Goal: Task Accomplishment & Management: Use online tool/utility

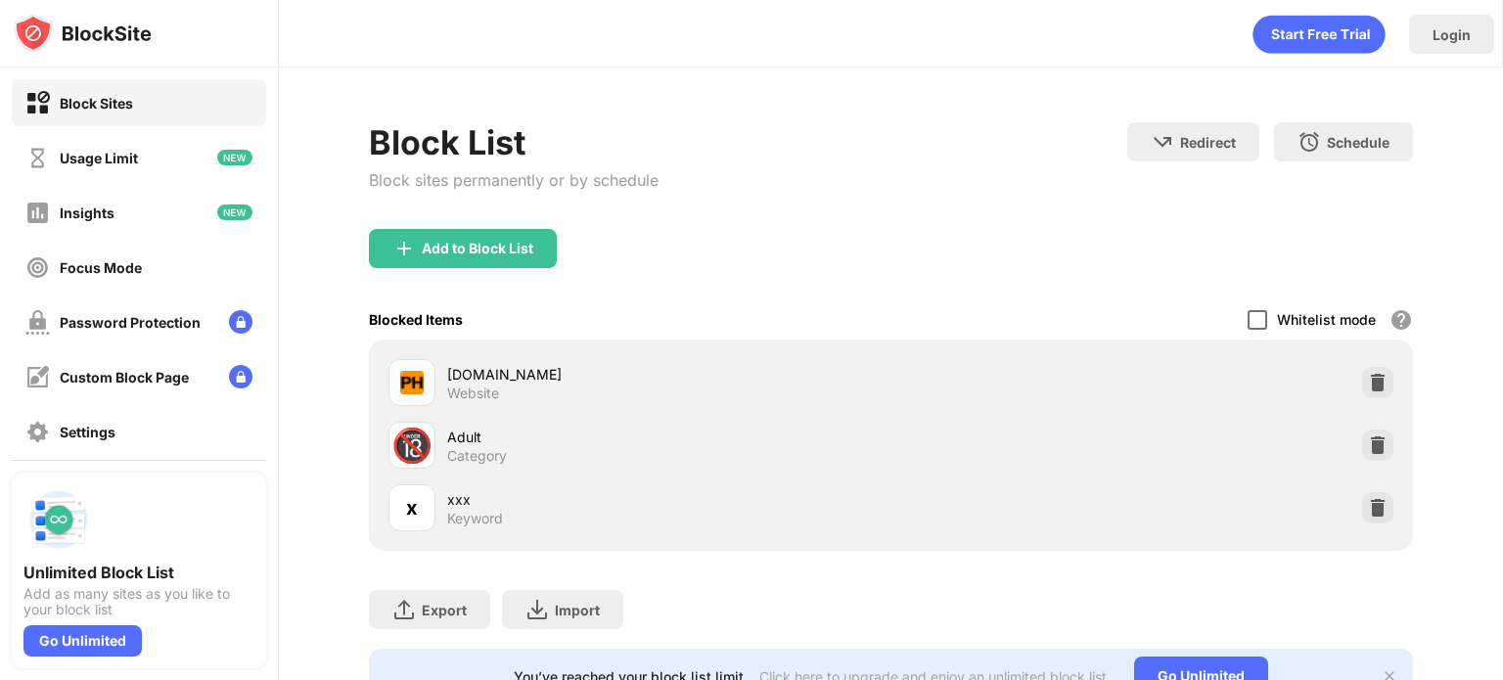
click at [1247, 310] on div at bounding box center [1257, 320] width 20 height 20
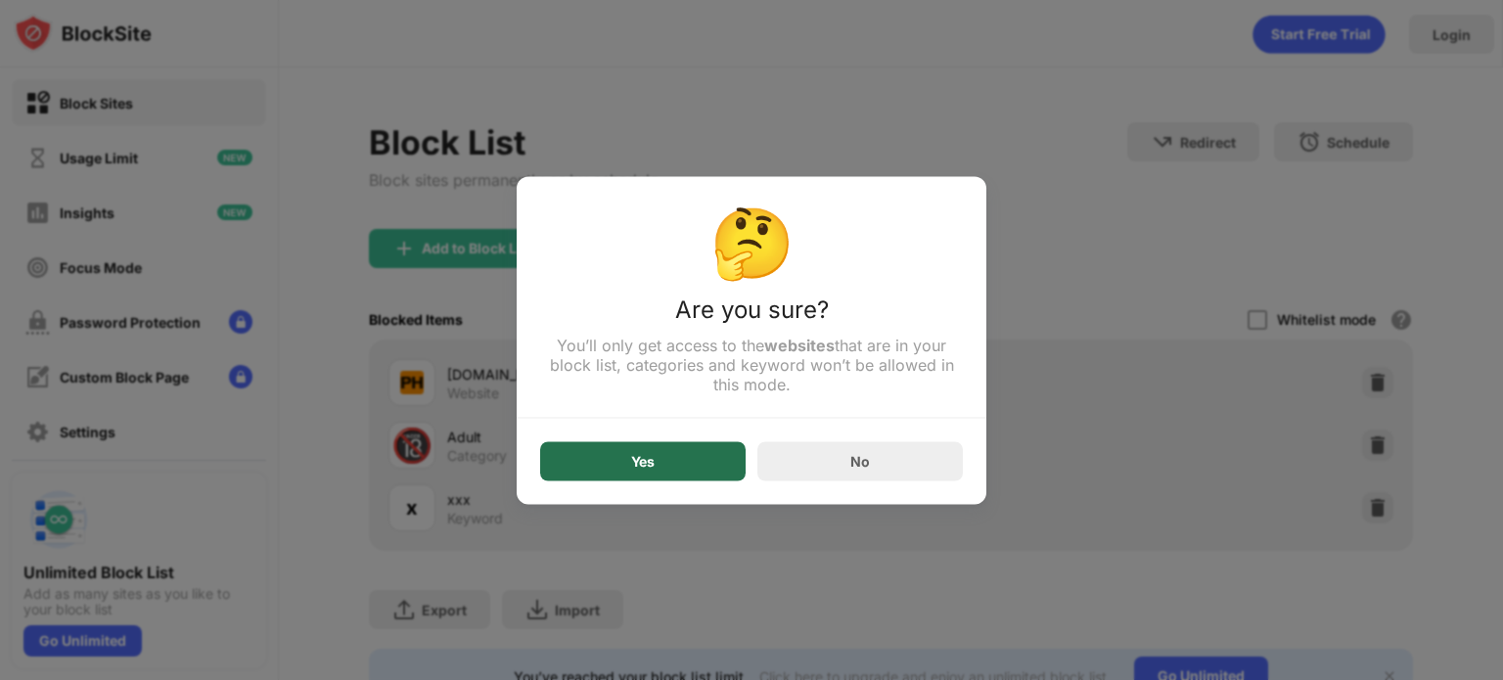
click at [686, 458] on div "Yes" at bounding box center [642, 460] width 205 height 39
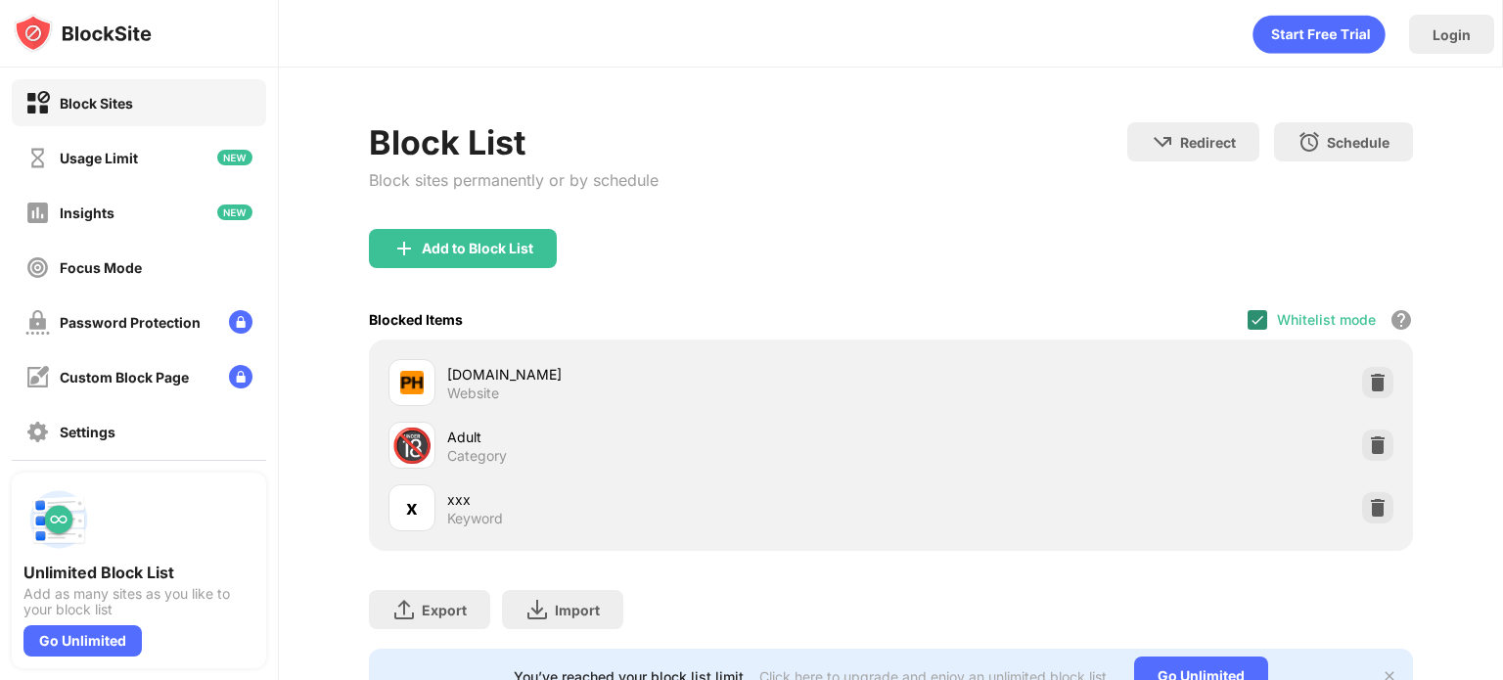
click at [1249, 315] on img at bounding box center [1257, 320] width 16 height 16
click at [1368, 449] on img at bounding box center [1378, 445] width 20 height 20
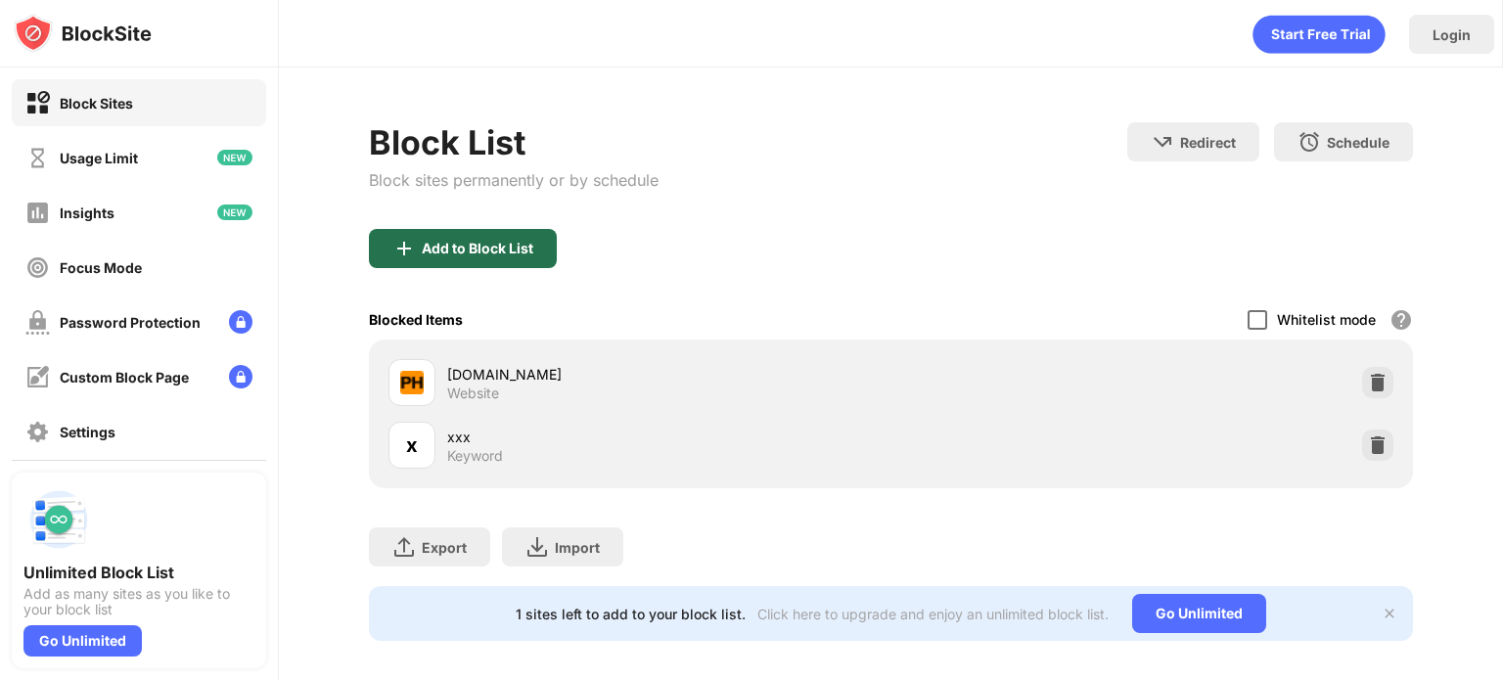
click at [513, 244] on div "Add to Block List" at bounding box center [478, 249] width 112 height 16
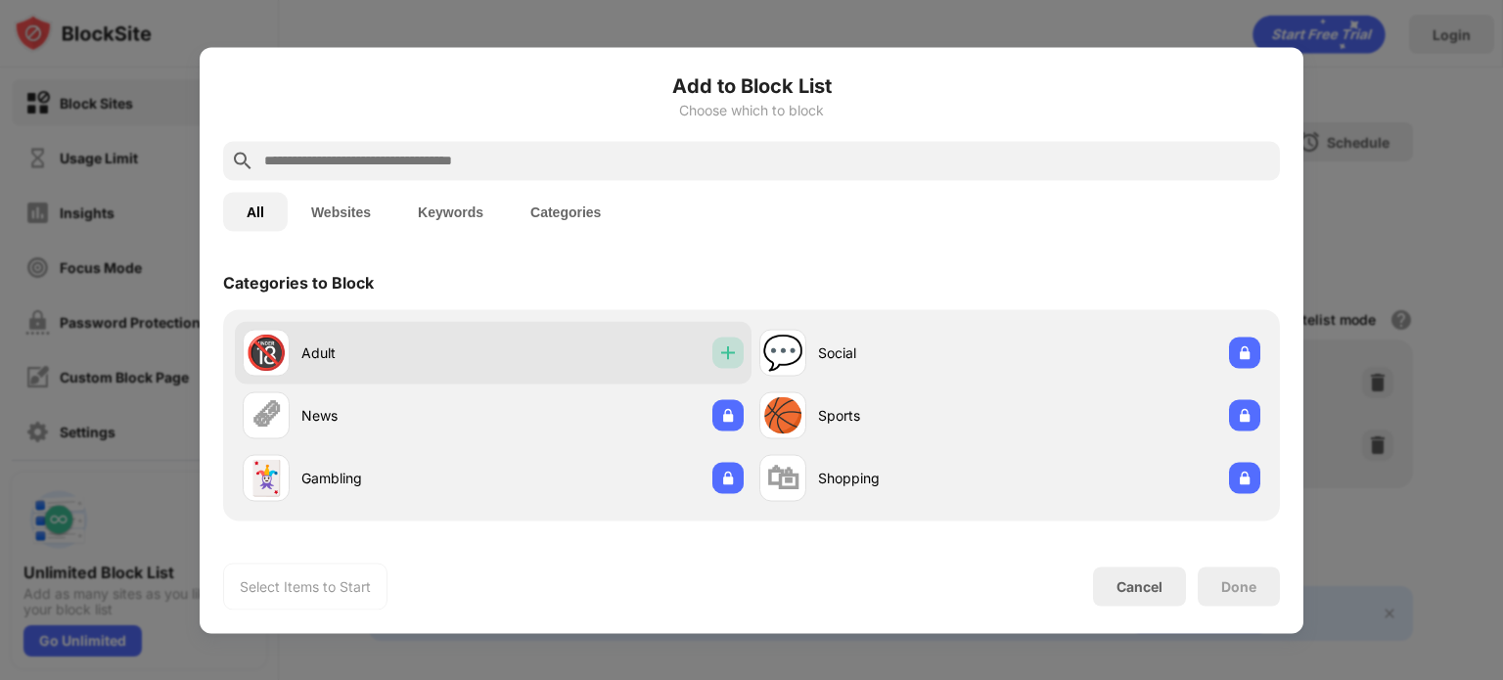
click at [724, 356] on img at bounding box center [728, 352] width 20 height 20
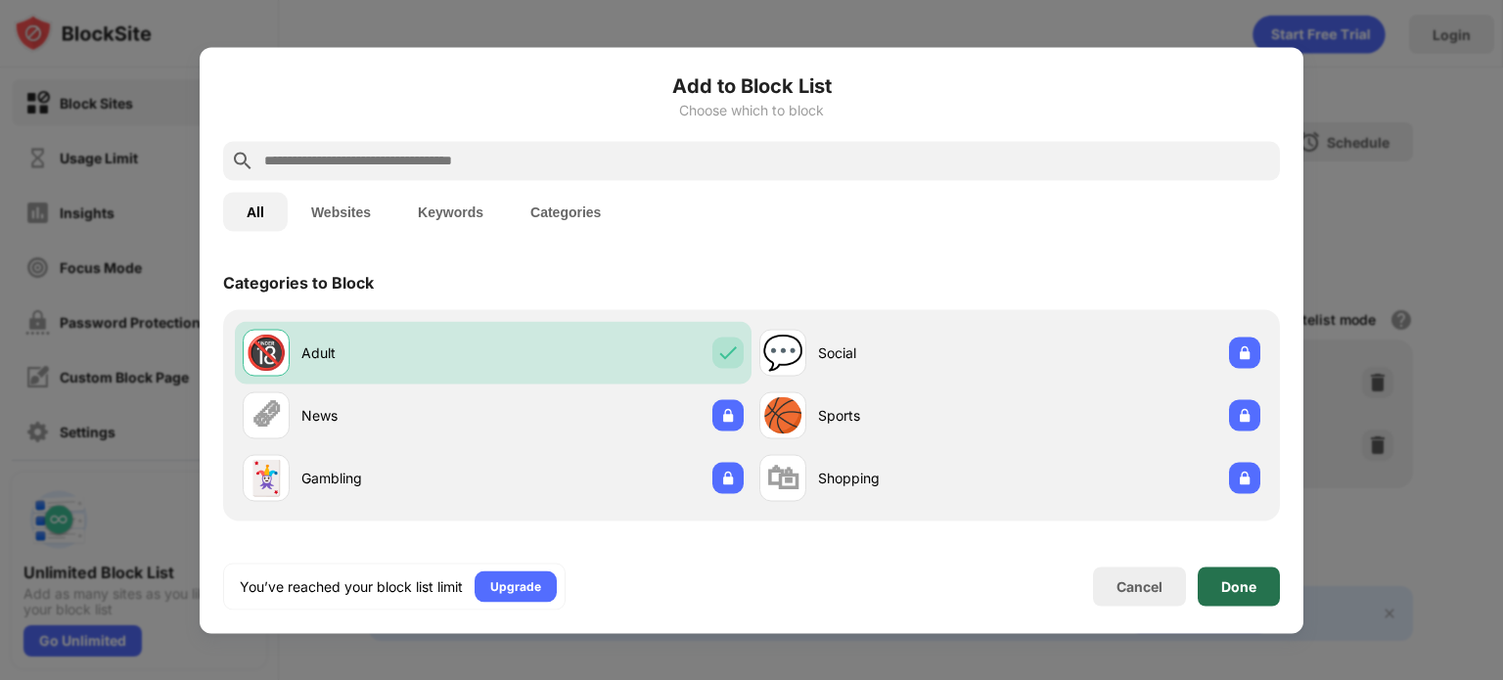
click at [1264, 580] on div "Done" at bounding box center [1238, 585] width 82 height 39
